Goal: Check status: Check status

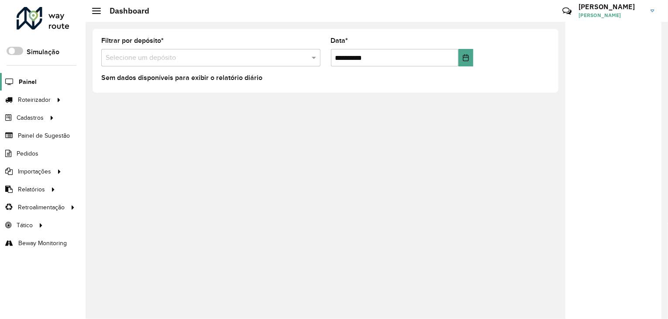
click at [26, 81] on span "Painel" at bounding box center [28, 81] width 18 height 9
click at [198, 131] on div "**********" at bounding box center [377, 170] width 583 height 297
click at [214, 58] on input "text" at bounding box center [202, 58] width 193 height 10
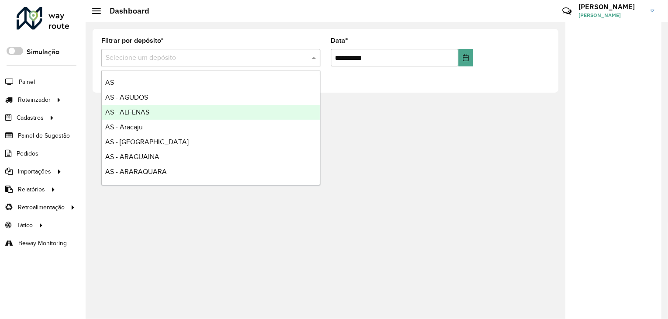
click at [164, 105] on div "AS - ALFENAS" at bounding box center [211, 112] width 218 height 15
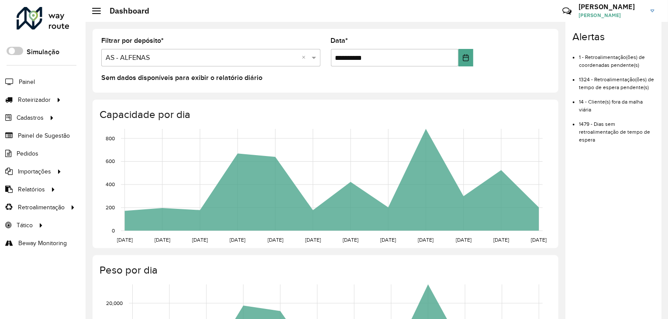
click at [247, 48] on div "Filtrar por depósito * Selecione um depósito × AS - ALFENAS ×" at bounding box center [210, 52] width 219 height 29
click at [161, 61] on input "text" at bounding box center [202, 58] width 193 height 10
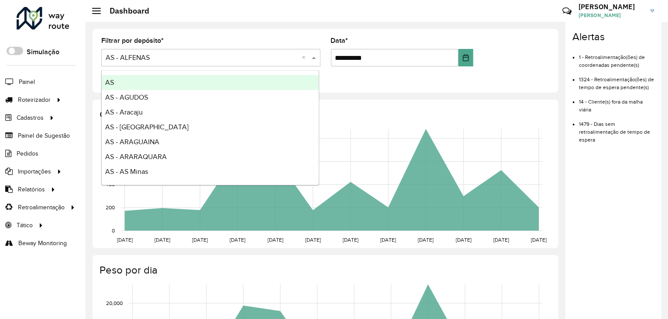
click at [145, 79] on div "AS" at bounding box center [210, 82] width 217 height 15
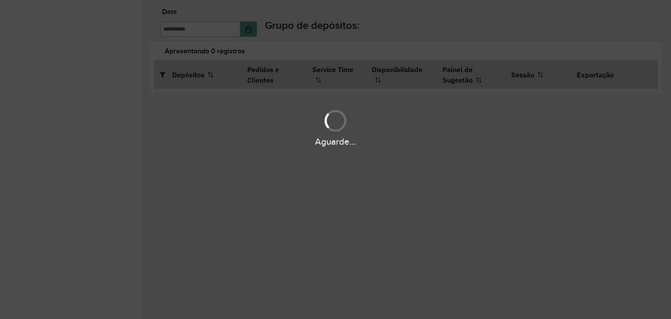
type input "**********"
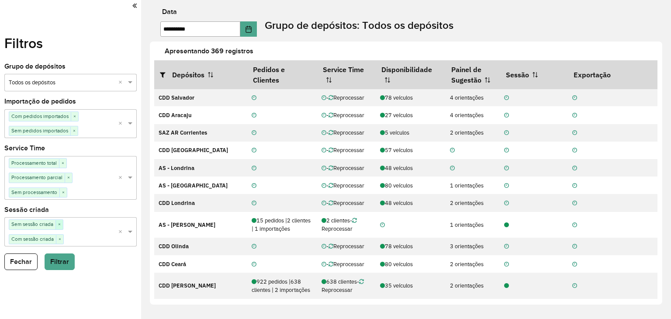
click at [58, 222] on span "×" at bounding box center [58, 224] width 7 height 9
click at [59, 247] on button "Filtrar" at bounding box center [60, 250] width 30 height 17
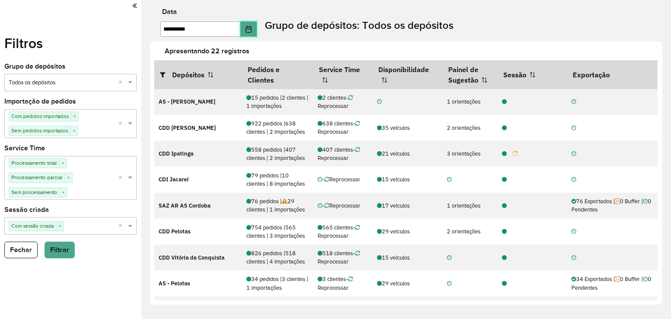
click at [249, 30] on icon "Choose Date" at bounding box center [248, 29] width 7 height 7
click at [359, 28] on label "Grupo de depósitos: Todos os depósitos" at bounding box center [359, 25] width 189 height 16
